Goal: Check status

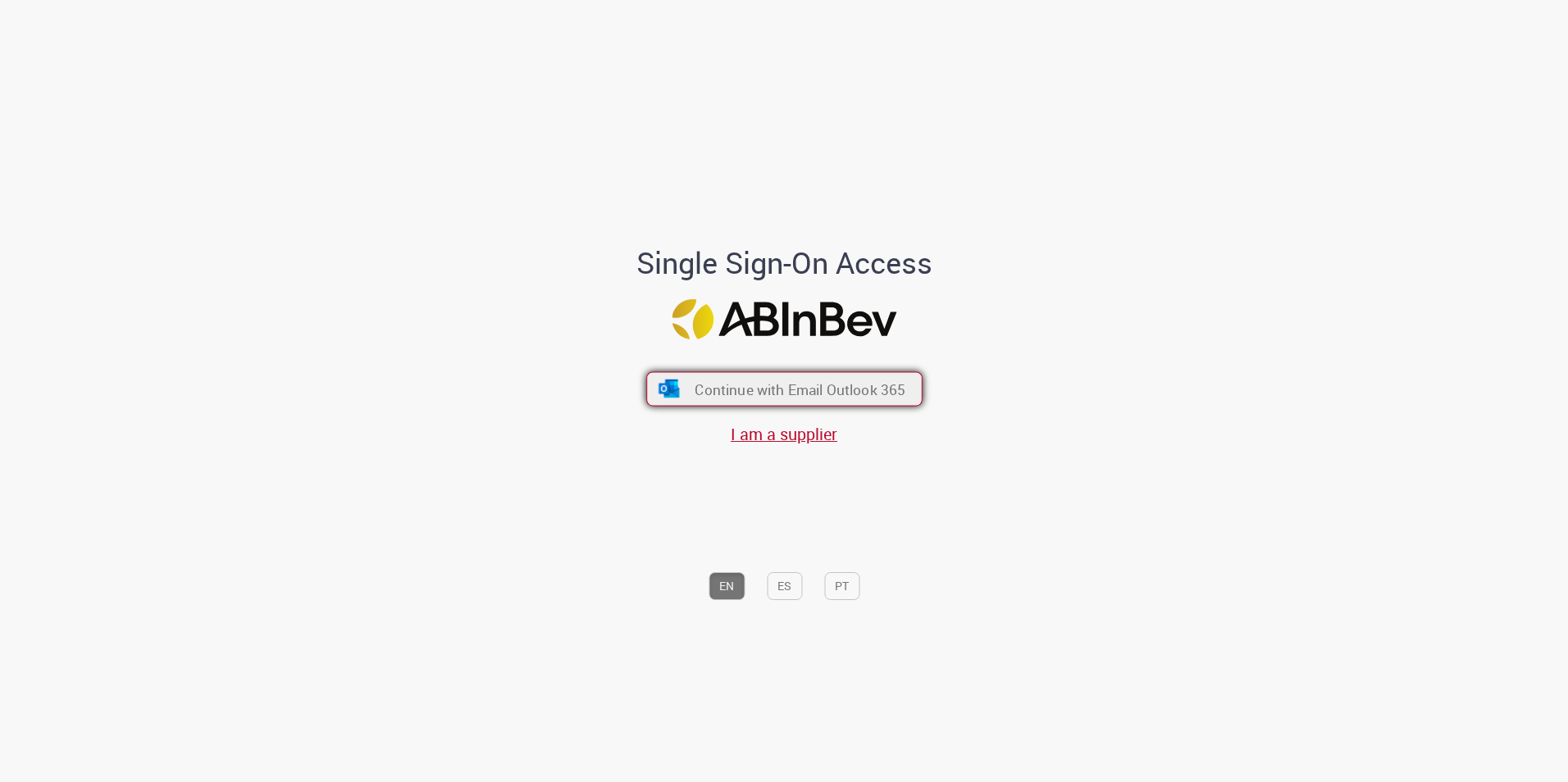
click at [869, 388] on span "Continue with Email Outlook 365" at bounding box center [800, 388] width 211 height 19
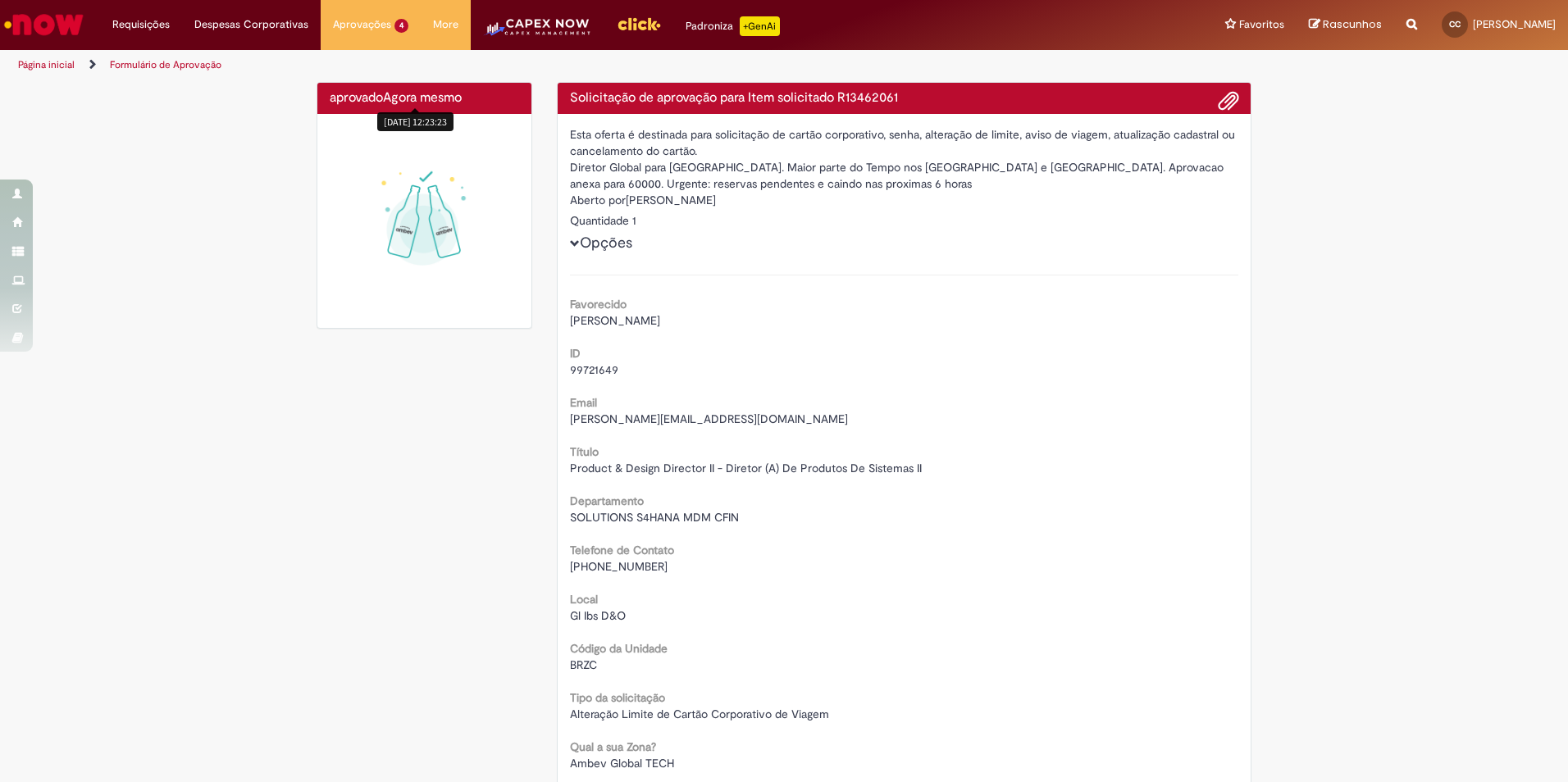
click at [388, 96] on span "Agora mesmo" at bounding box center [422, 98] width 79 height 16
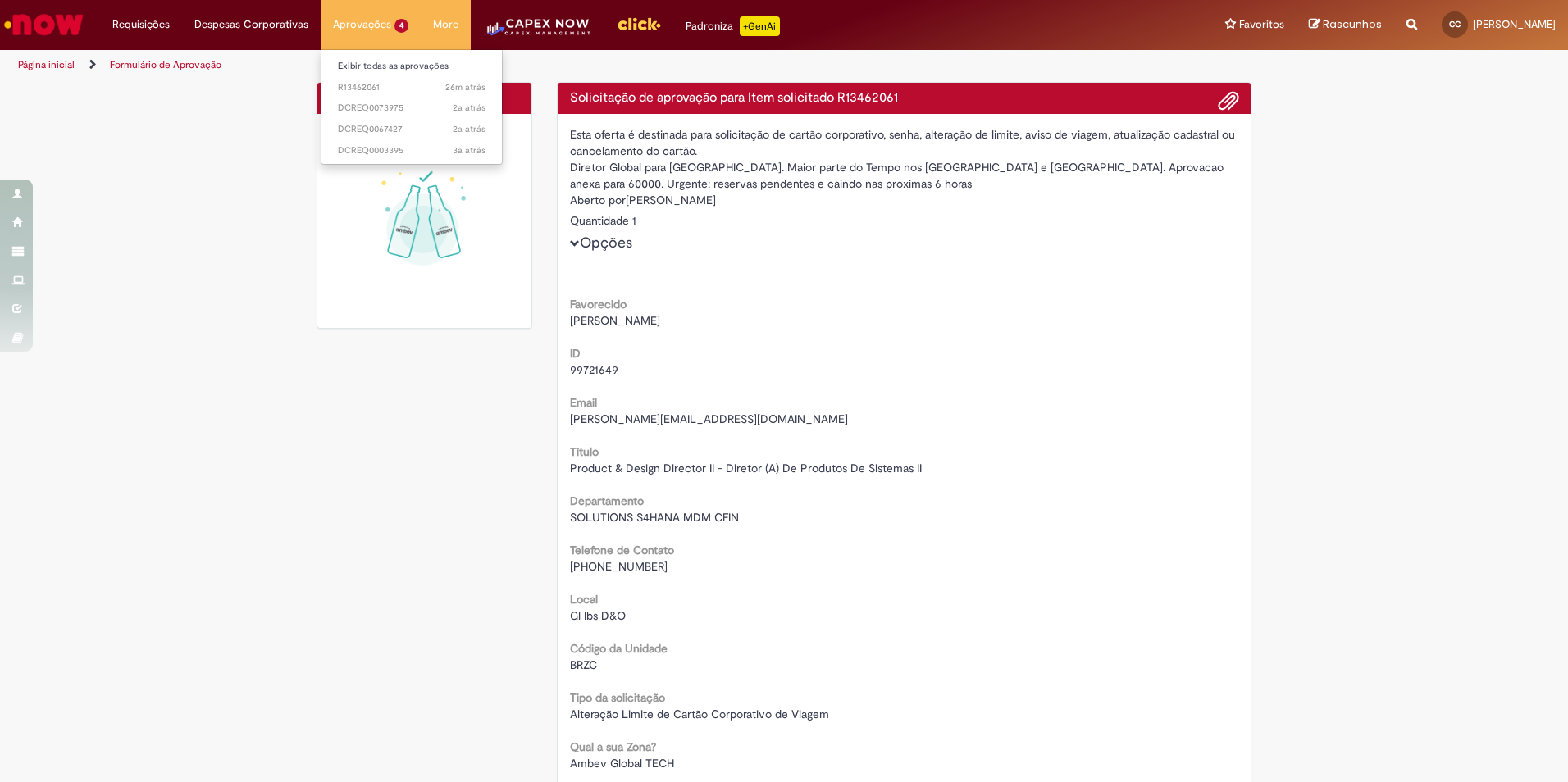
click at [382, 26] on li "Aprovações 4 Exibir todas as aprovações 26m atrás 26 minutos atrás R13462061 2a…" at bounding box center [371, 24] width 100 height 49
